Goal: Transaction & Acquisition: Download file/media

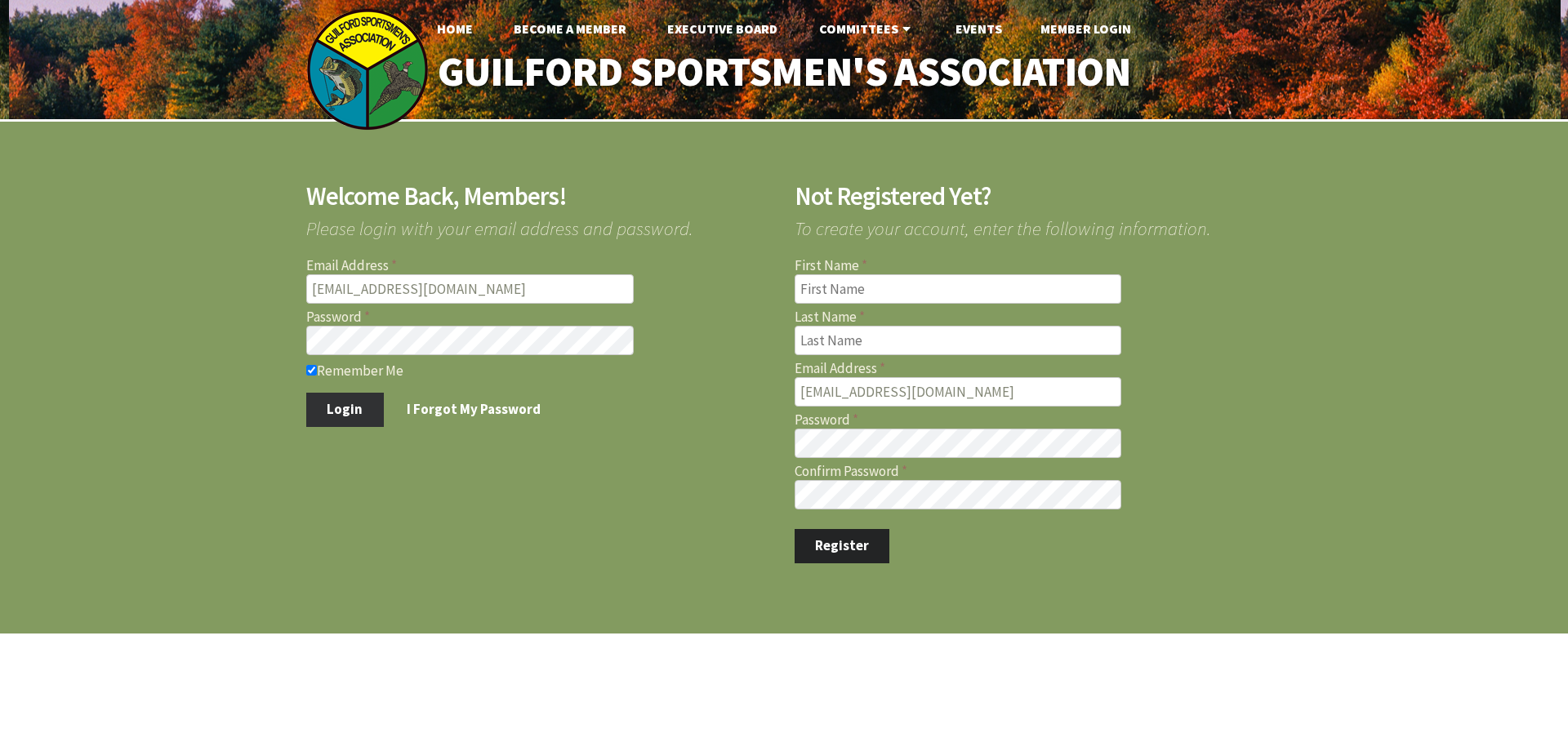
click at [333, 404] on button "Login" at bounding box center [345, 410] width 77 height 34
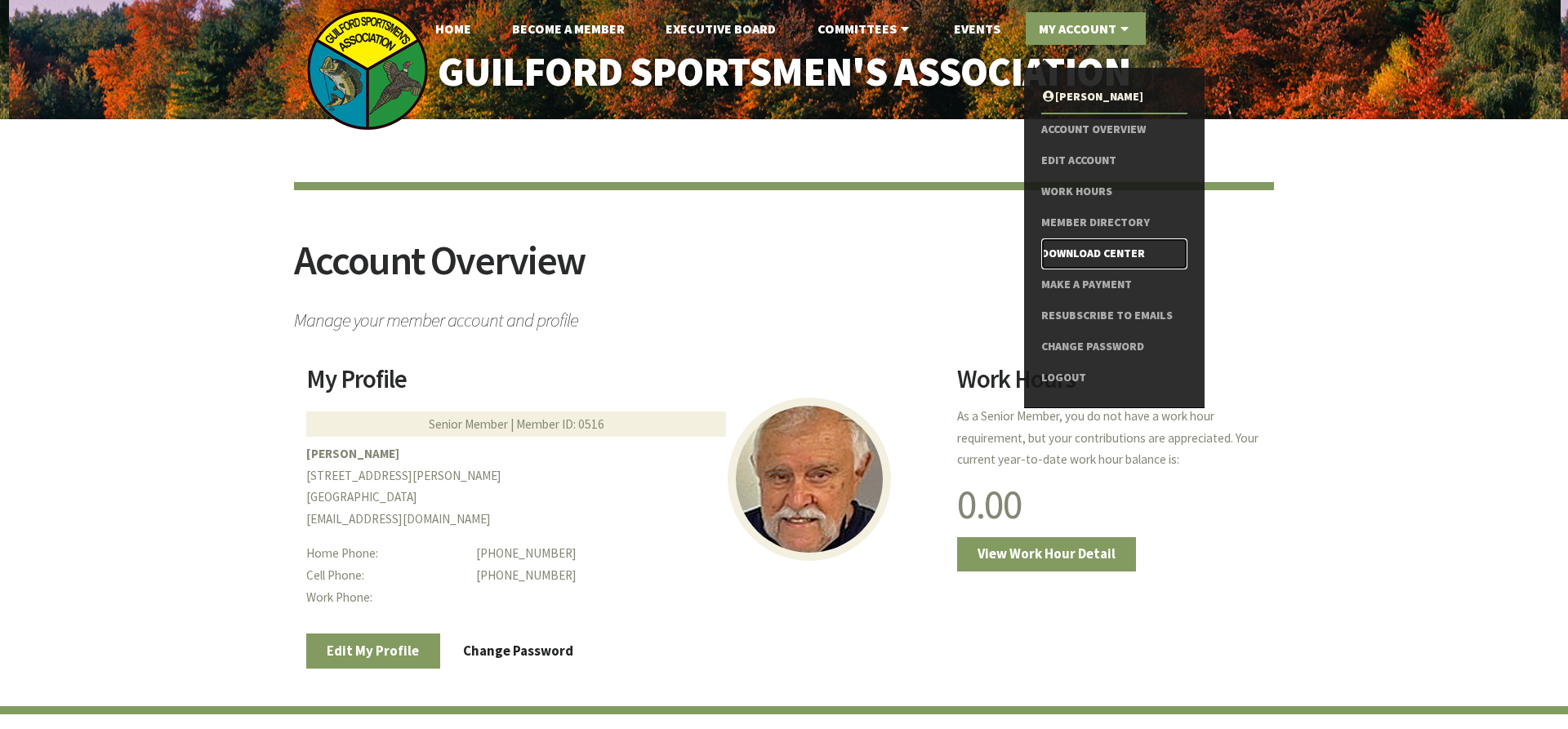
click at [1098, 255] on link "Download Center" at bounding box center [1114, 254] width 146 height 31
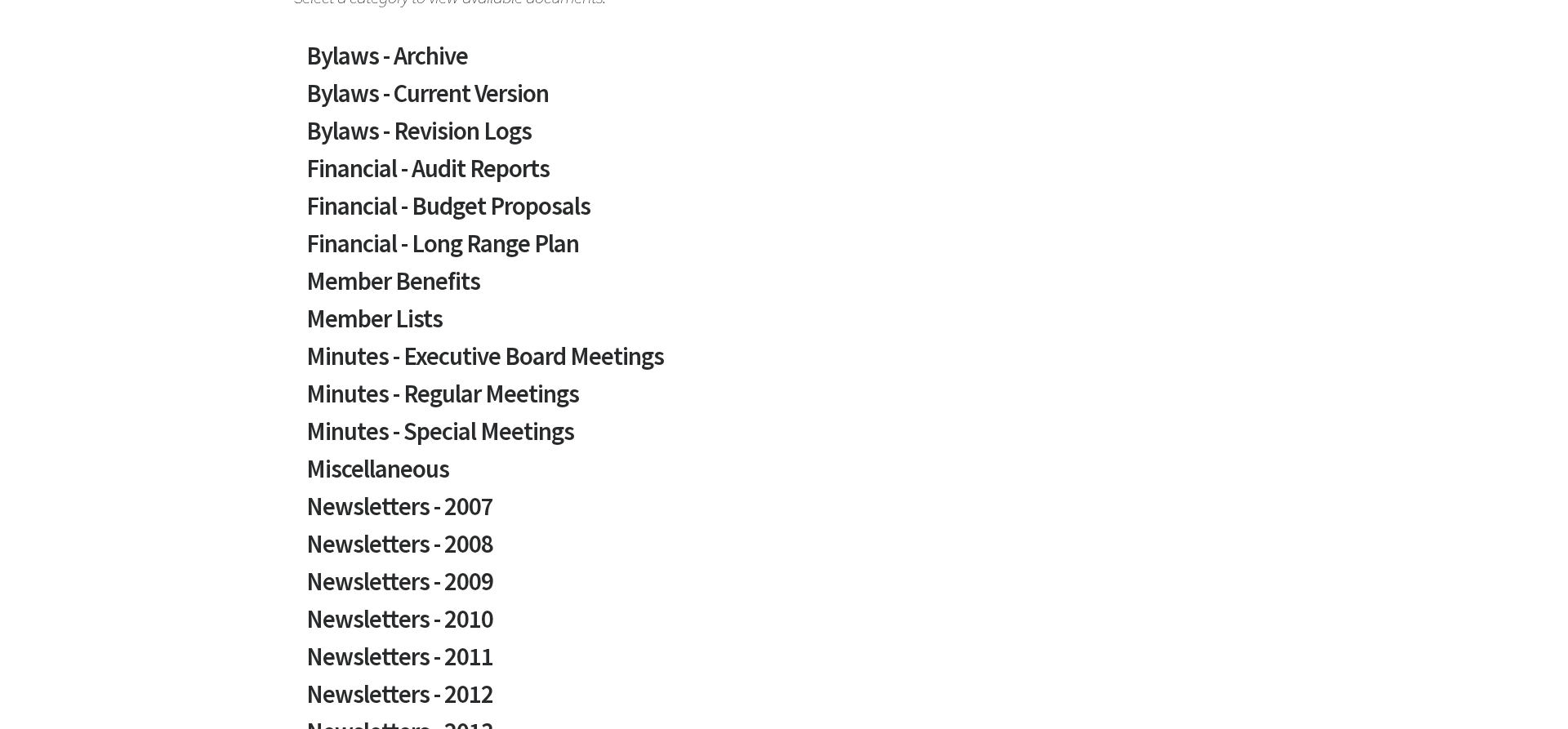
scroll to position [333, 0]
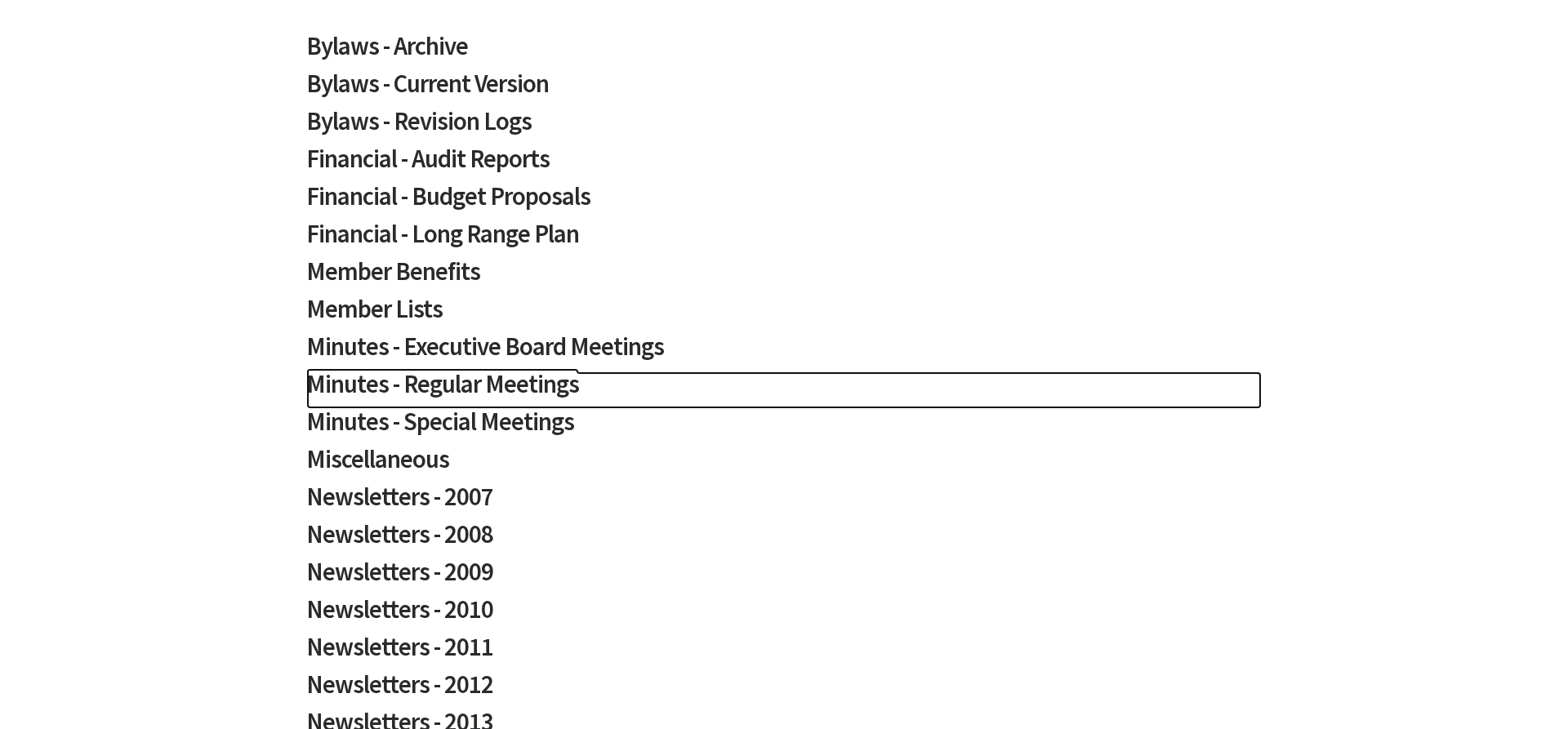
click at [532, 381] on h2 "Minutes - Regular Meetings" at bounding box center [784, 390] width 956 height 37
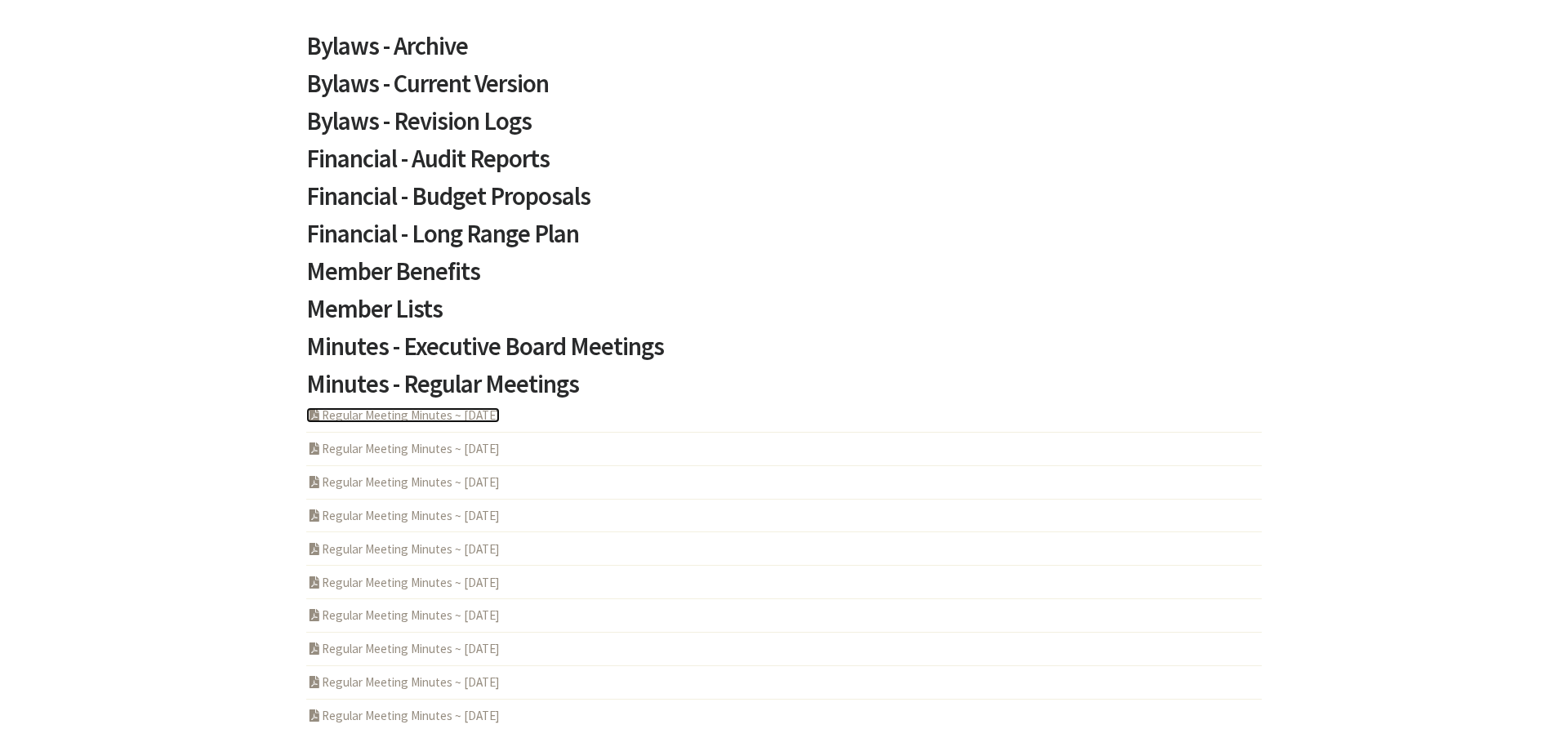
click at [462, 416] on link "PDF Acrobat Document Regular Meeting Minutes ~ [DATE]" at bounding box center [403, 416] width 194 height 15
